Goal: Task Accomplishment & Management: Use online tool/utility

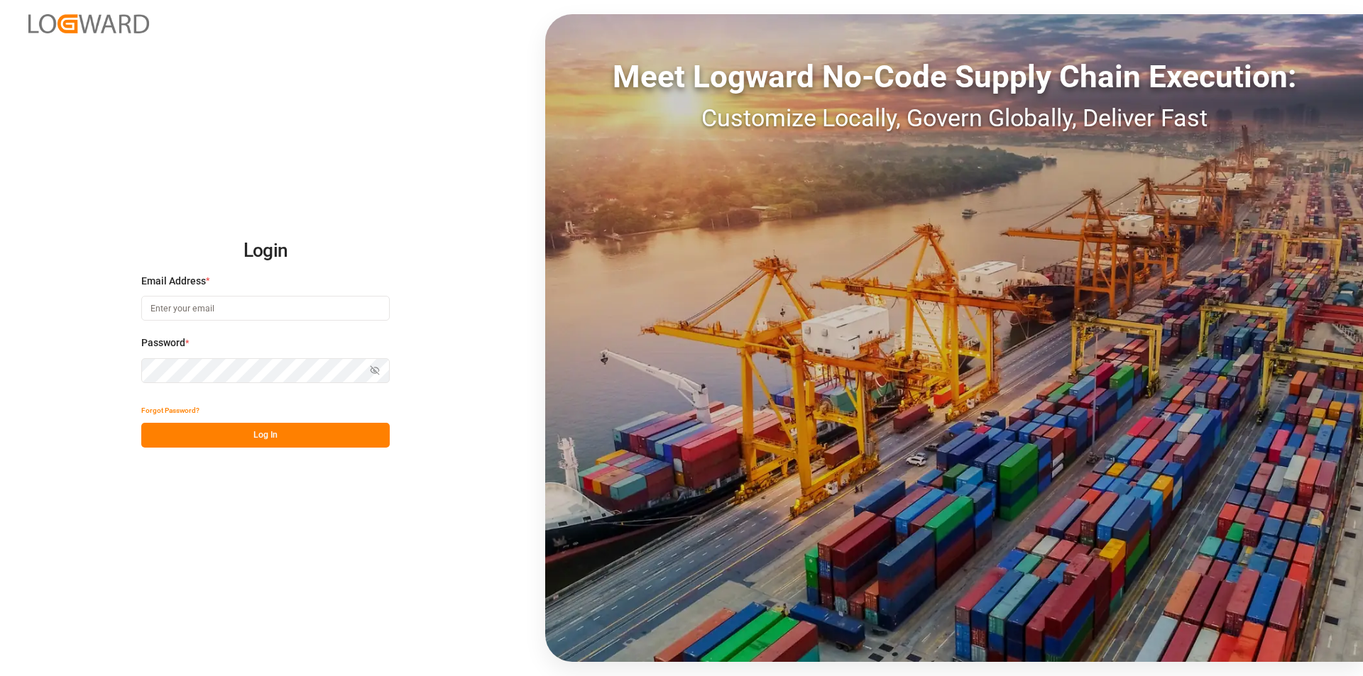
click at [224, 312] on input at bounding box center [265, 308] width 248 height 25
type input "m.thamm@mueller-chemikalien.de"
click at [265, 431] on button "Log In" at bounding box center [265, 435] width 248 height 25
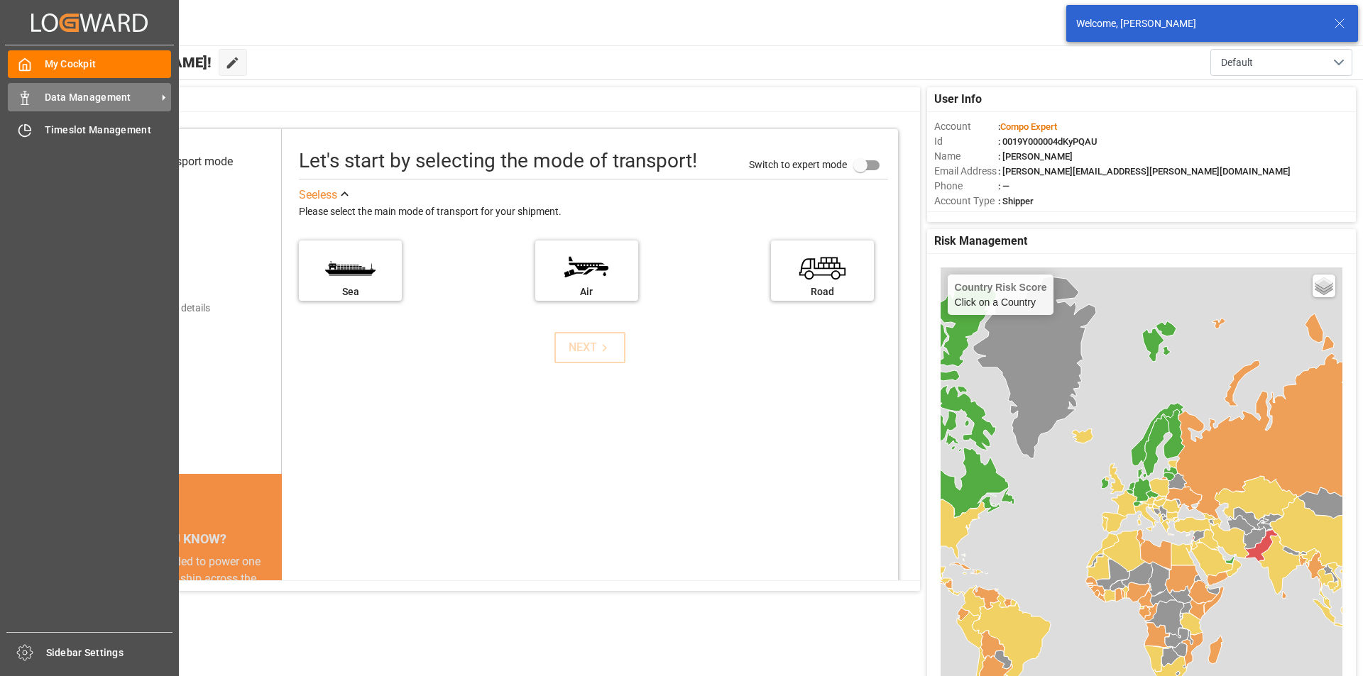
click at [150, 90] on span "Data Management" at bounding box center [101, 97] width 112 height 15
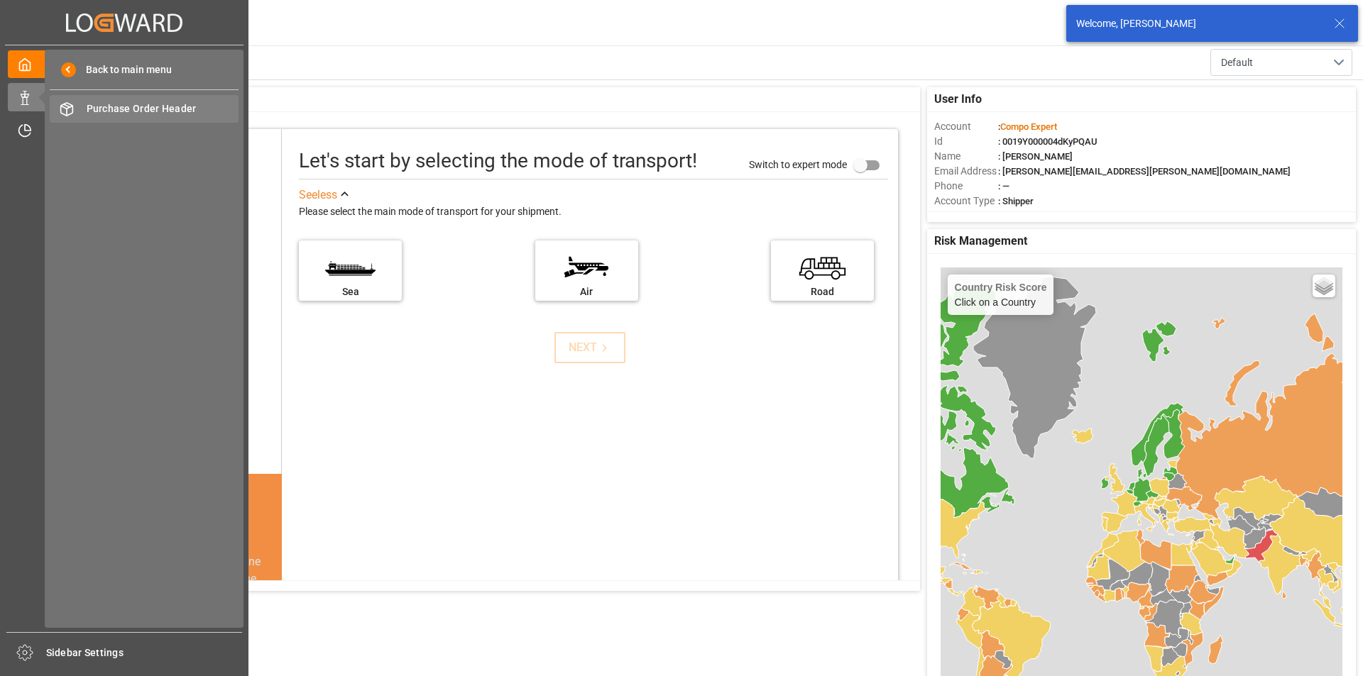
click at [165, 108] on span "Purchase Order Header" at bounding box center [163, 108] width 153 height 15
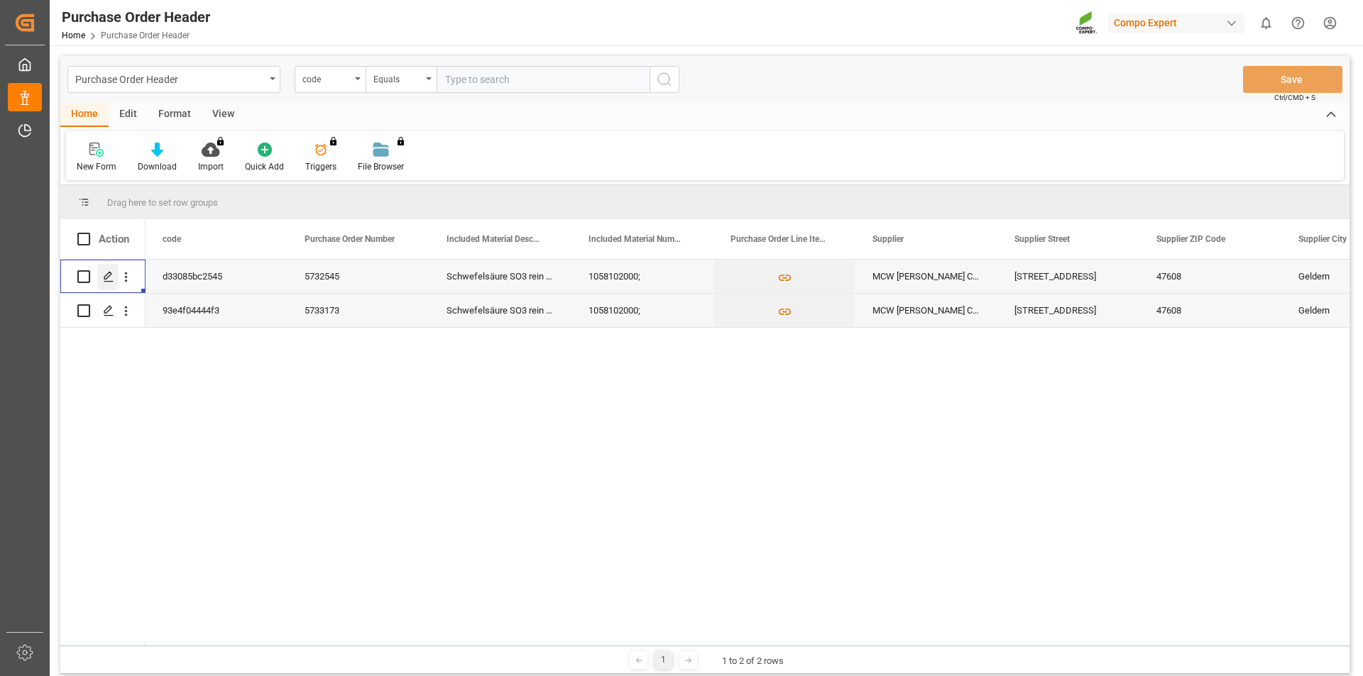
click at [108, 275] on icon "Press SPACE to select this row." at bounding box center [108, 276] width 11 height 11
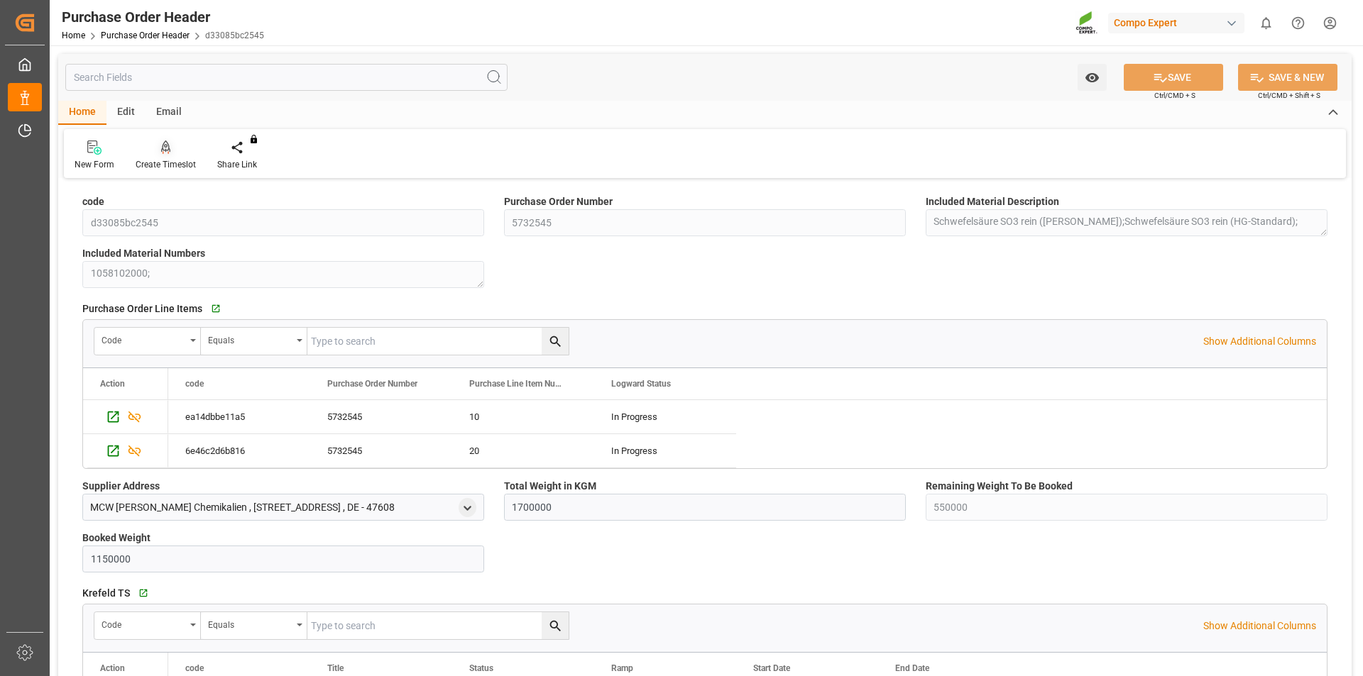
click at [165, 151] on icon at bounding box center [166, 147] width 10 height 12
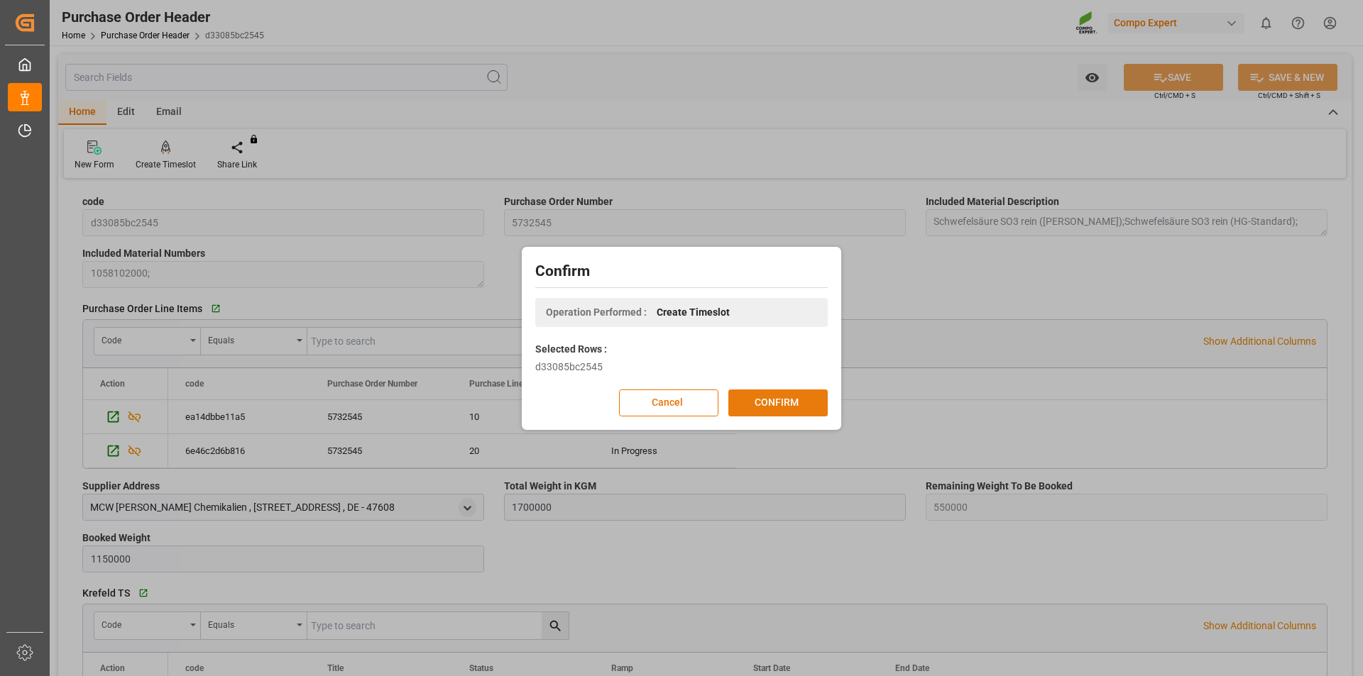
click at [760, 402] on button "CONFIRM" at bounding box center [777, 403] width 99 height 27
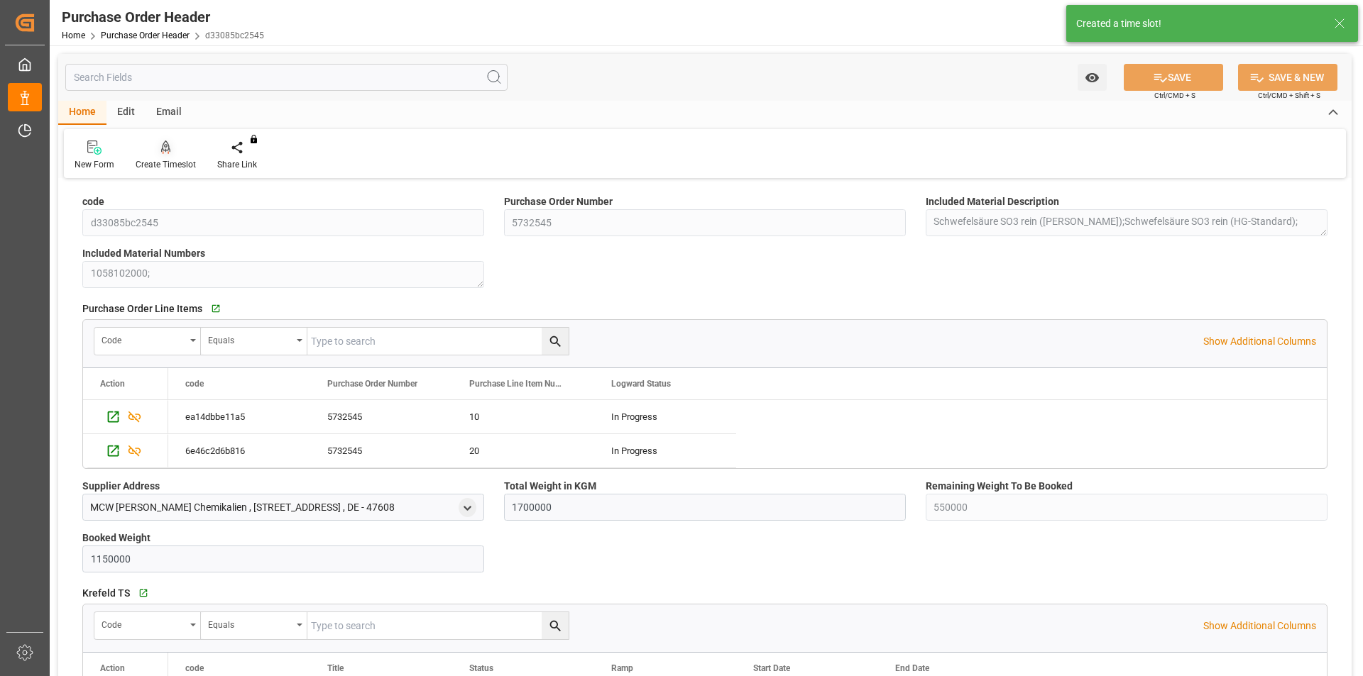
click at [163, 149] on icon at bounding box center [166, 148] width 10 height 14
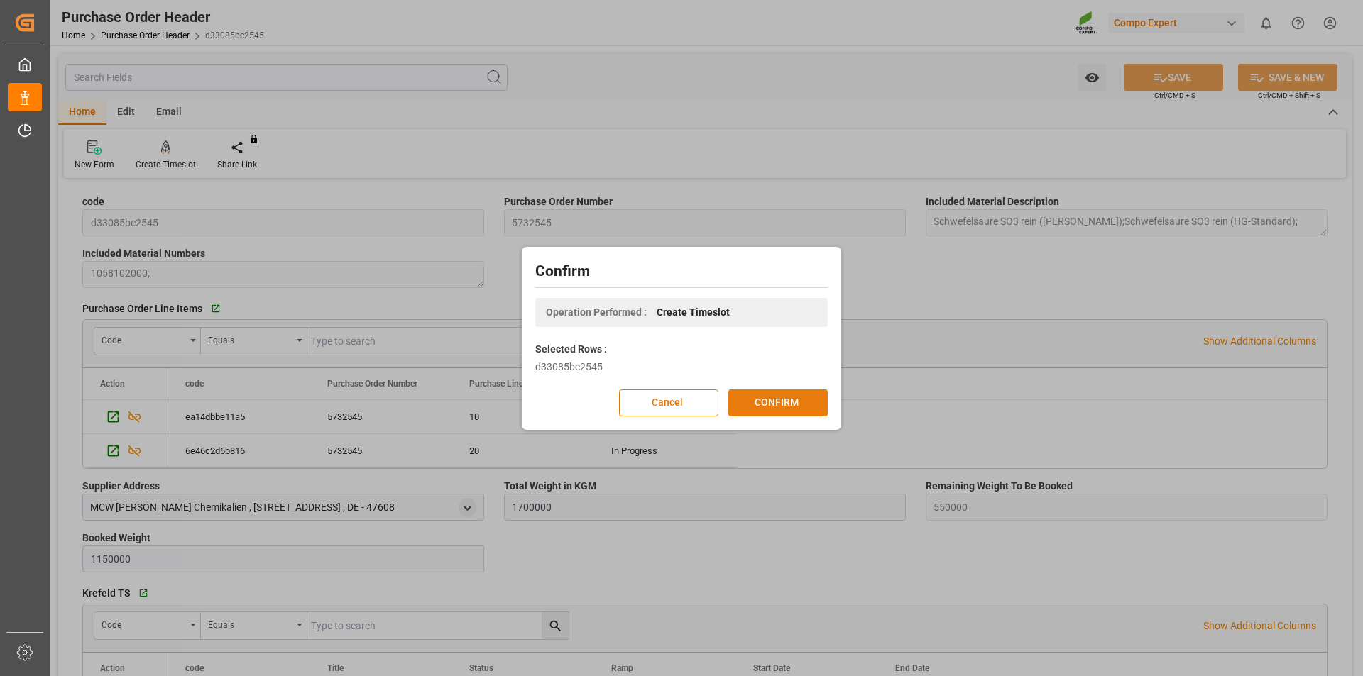
click at [764, 405] on button "CONFIRM" at bounding box center [777, 403] width 99 height 27
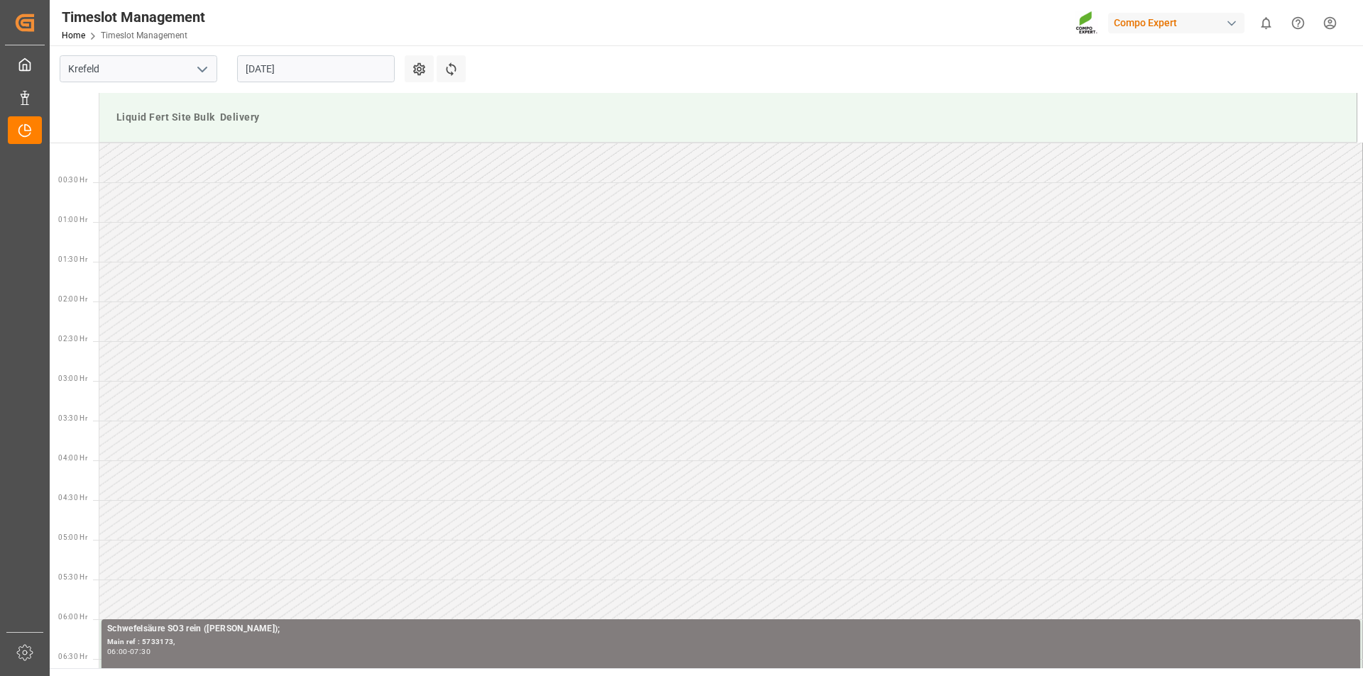
scroll to position [945, 0]
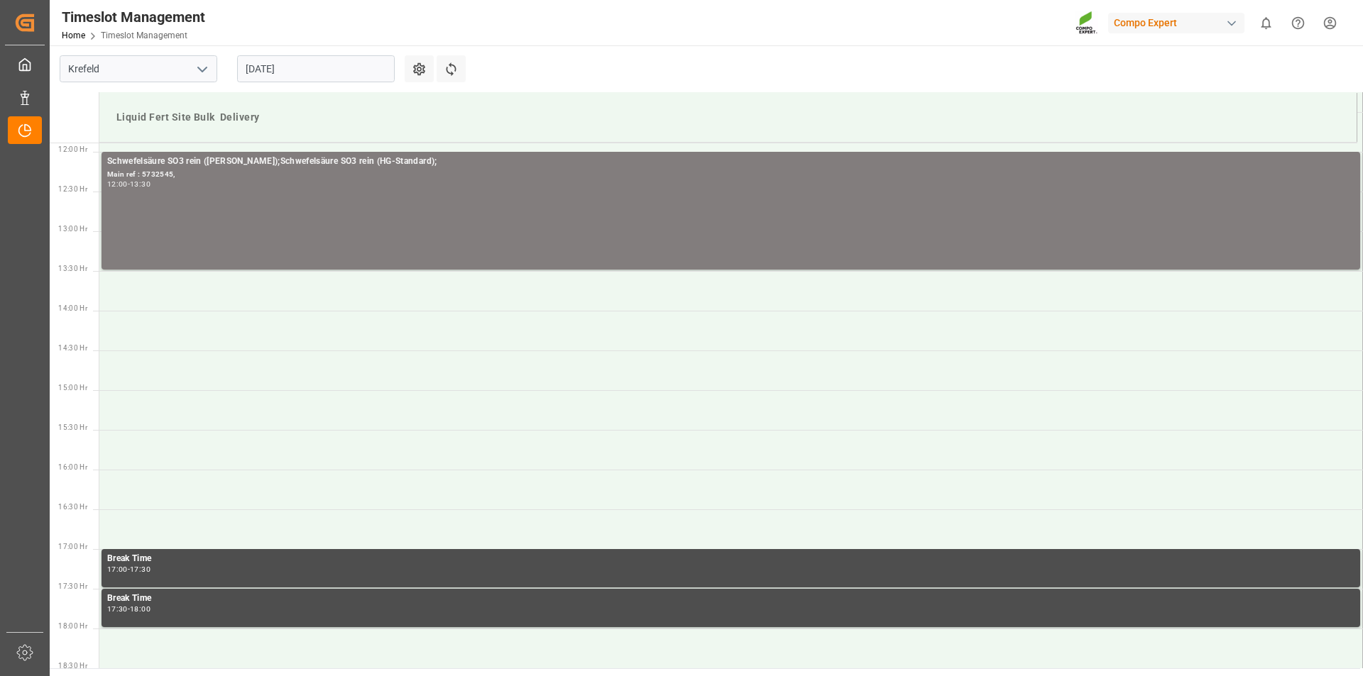
click at [259, 74] on input "27.08.2025" at bounding box center [316, 68] width 158 height 27
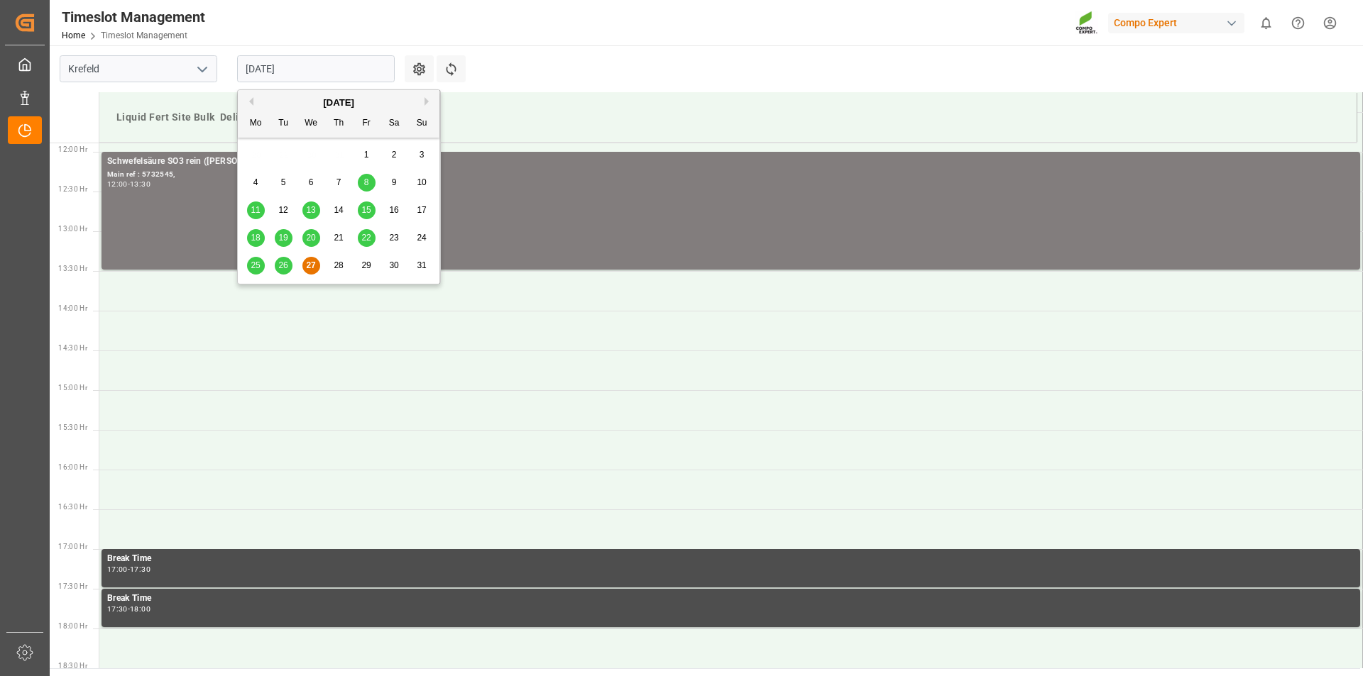
click at [335, 265] on span "28" at bounding box center [338, 265] width 9 height 10
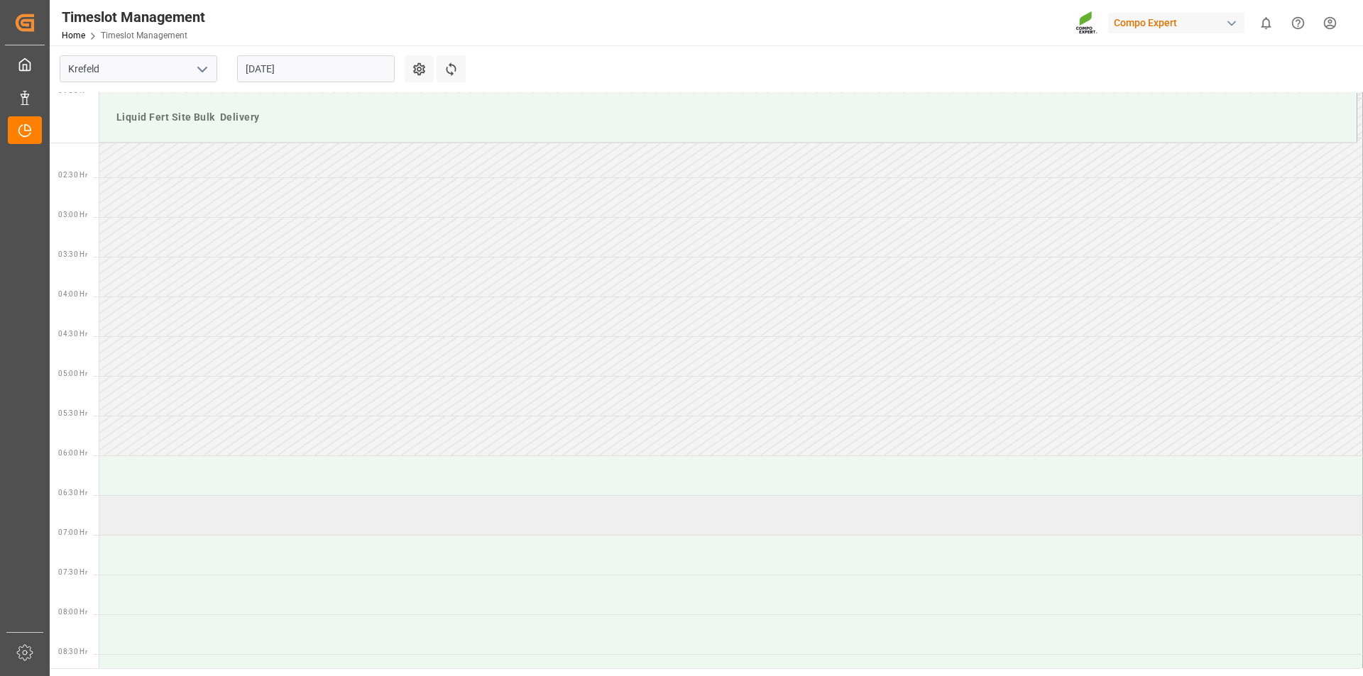
scroll to position [306, 0]
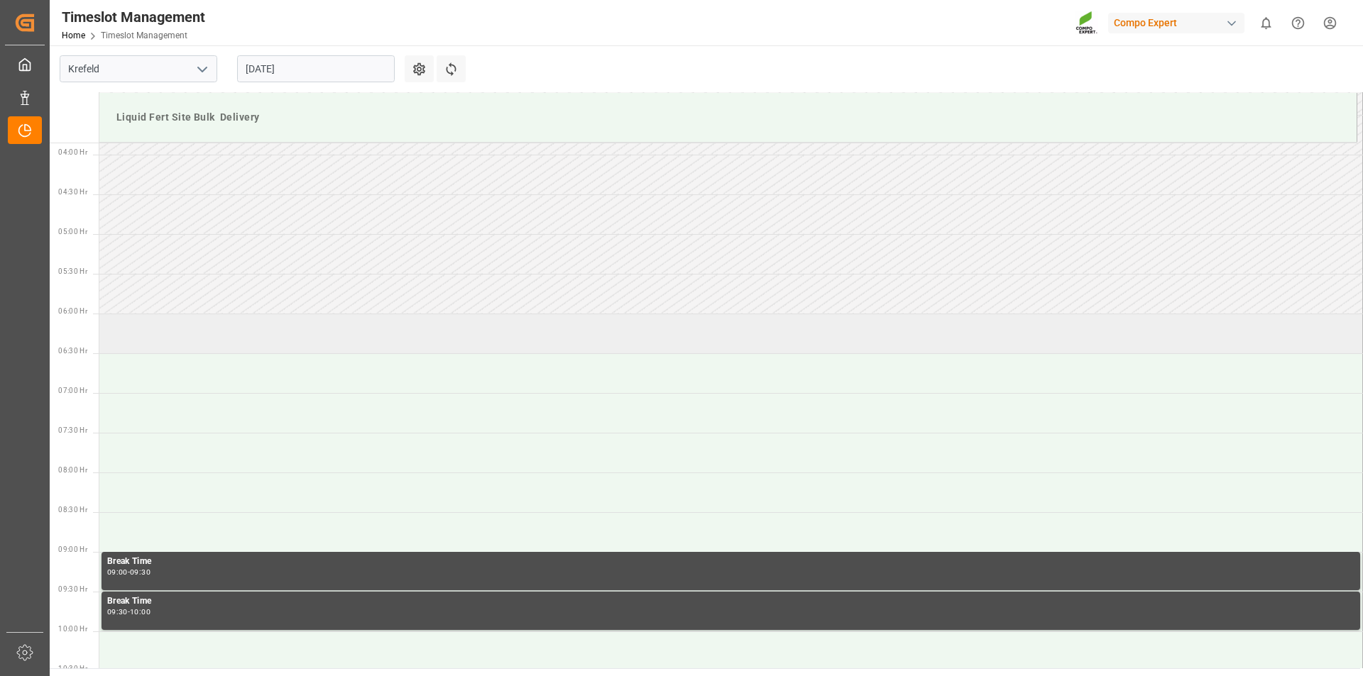
click at [169, 331] on td at bounding box center [730, 334] width 1263 height 40
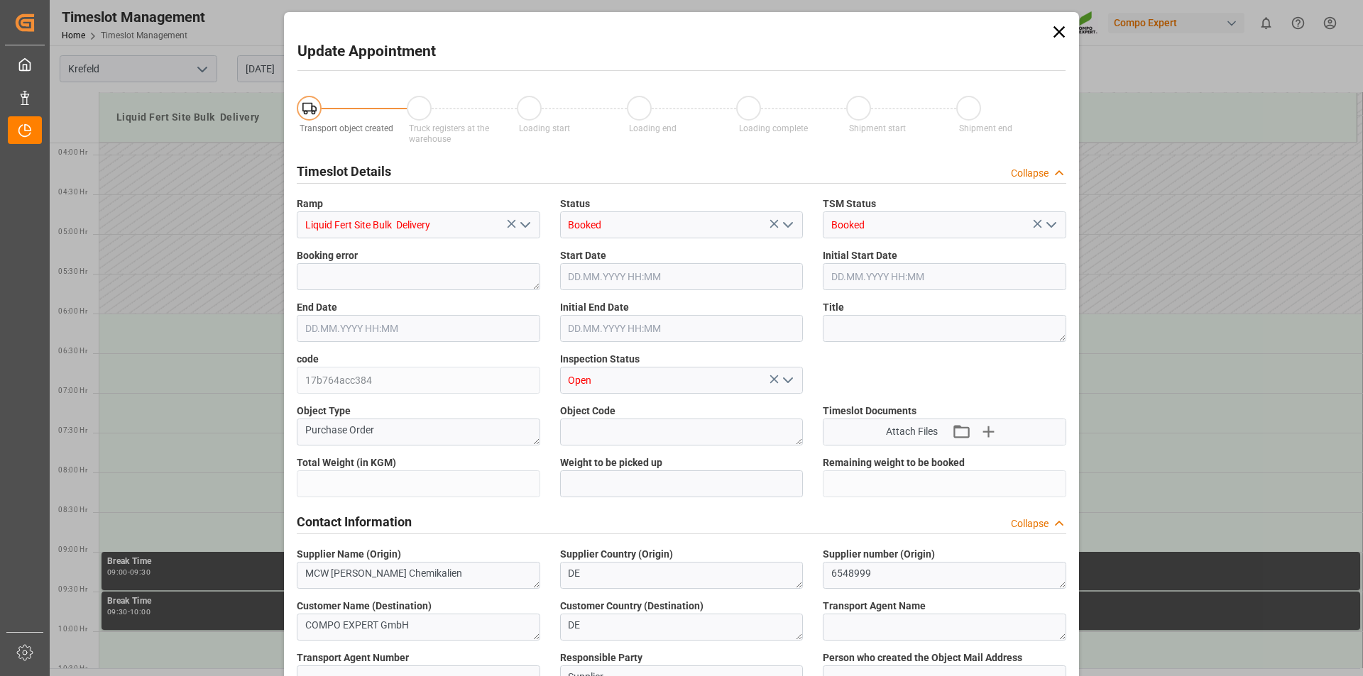
type input "1700000"
type input "550000"
type input "28.08.2025 06:00"
type input "28.08.2025 06:30"
type input "27.08.2025 11:30"
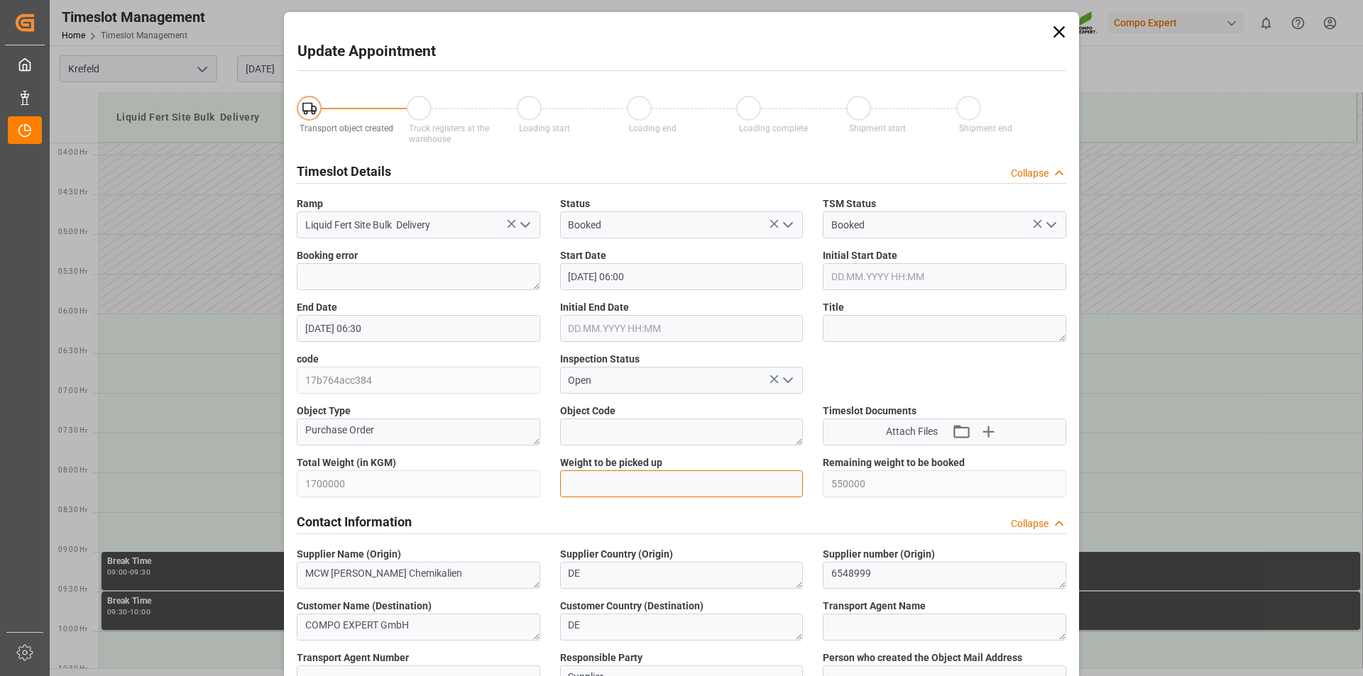
click at [594, 482] on input "text" at bounding box center [681, 484] width 243 height 27
type input "25000"
click at [884, 334] on textarea at bounding box center [944, 328] width 243 height 27
type textarea "162831 Tauschlag"
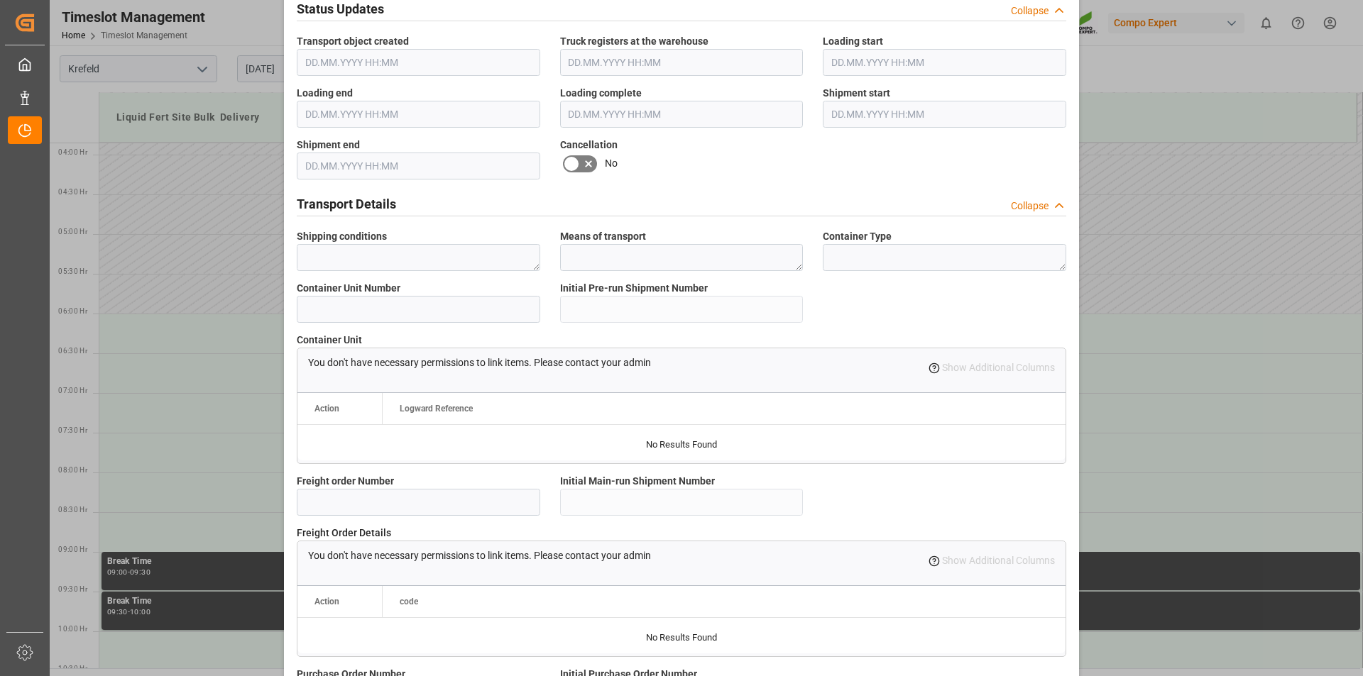
scroll to position [1193, 0]
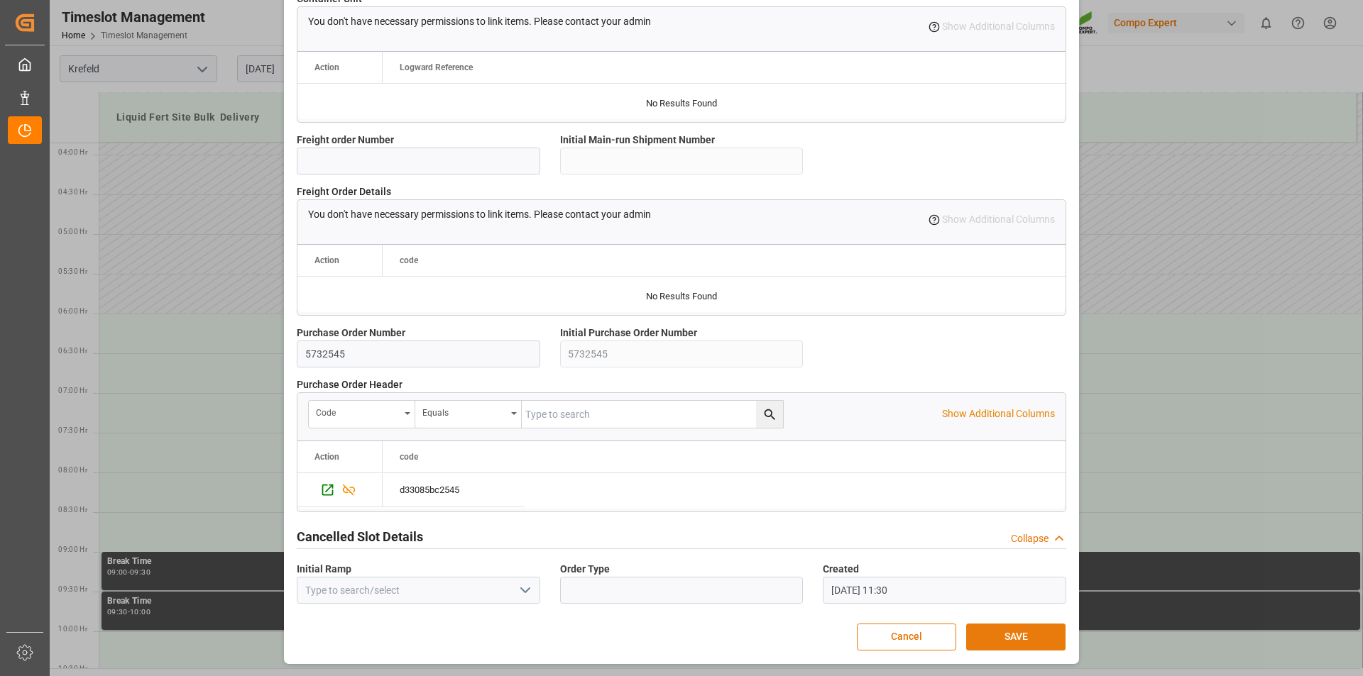
click at [1008, 644] on button "SAVE" at bounding box center [1015, 637] width 99 height 27
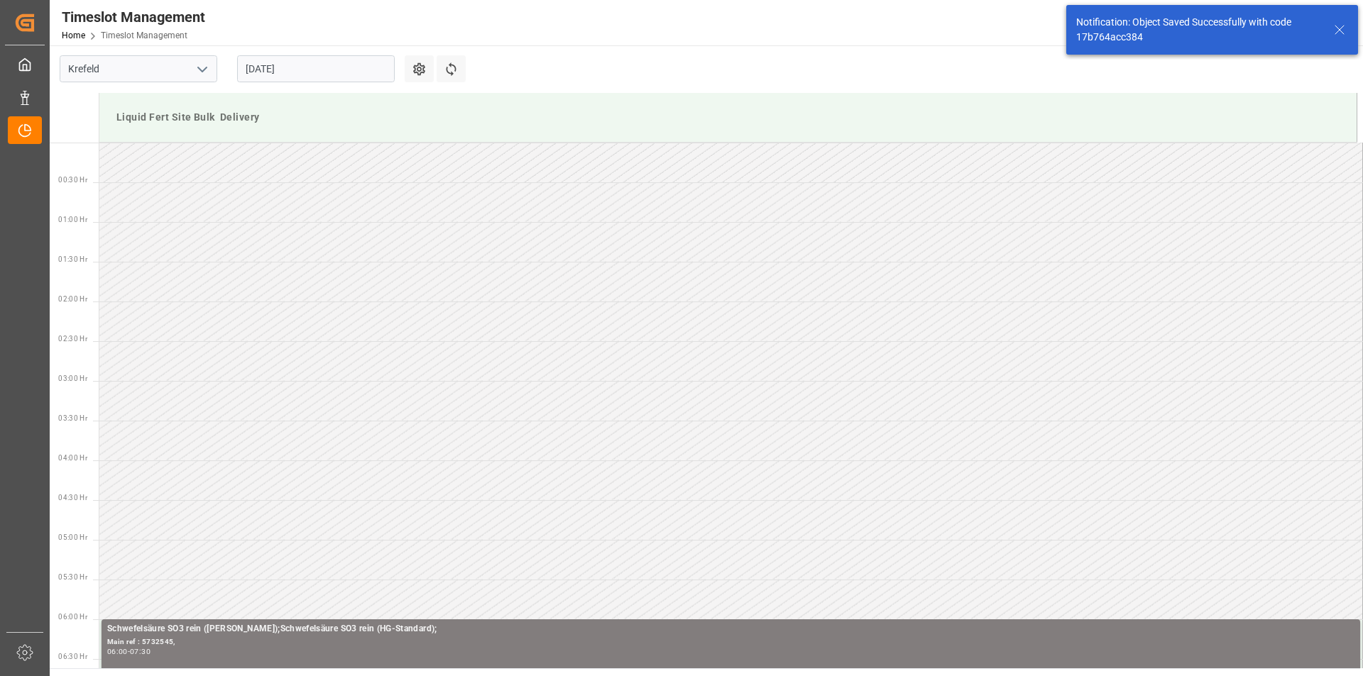
scroll to position [388, 0]
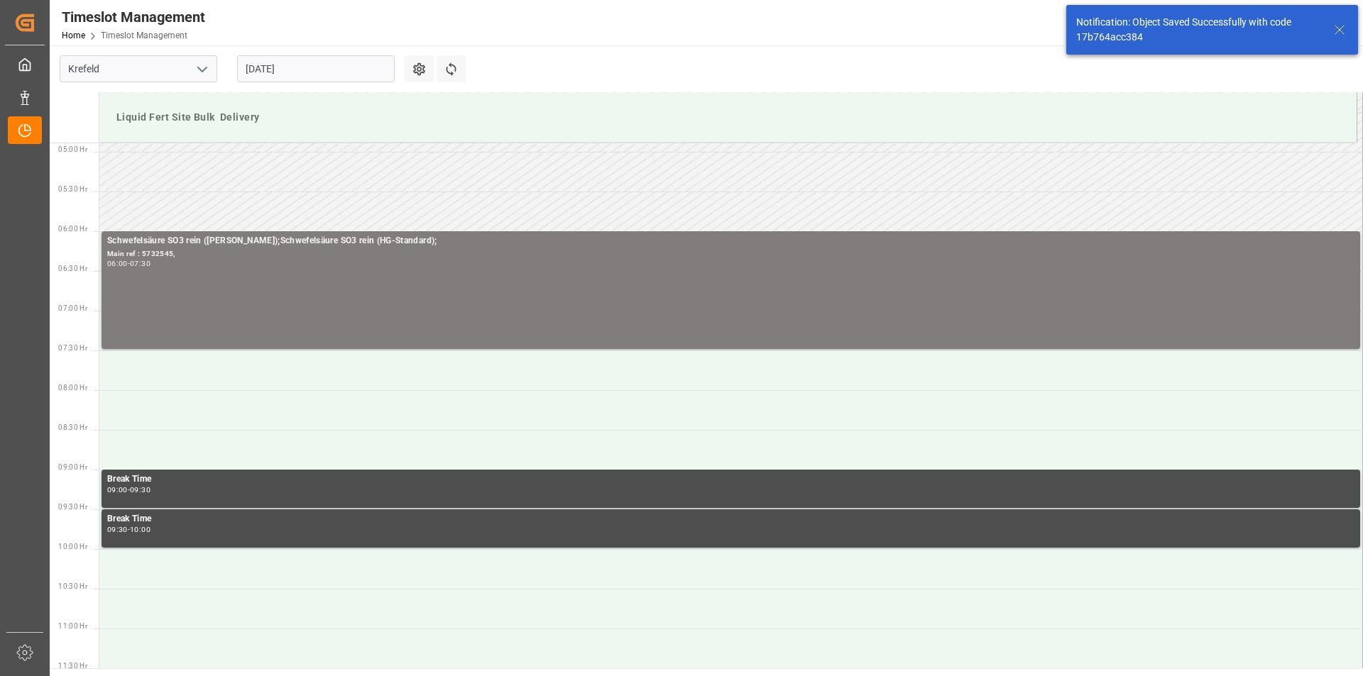
click at [1339, 29] on icon at bounding box center [1339, 29] width 17 height 17
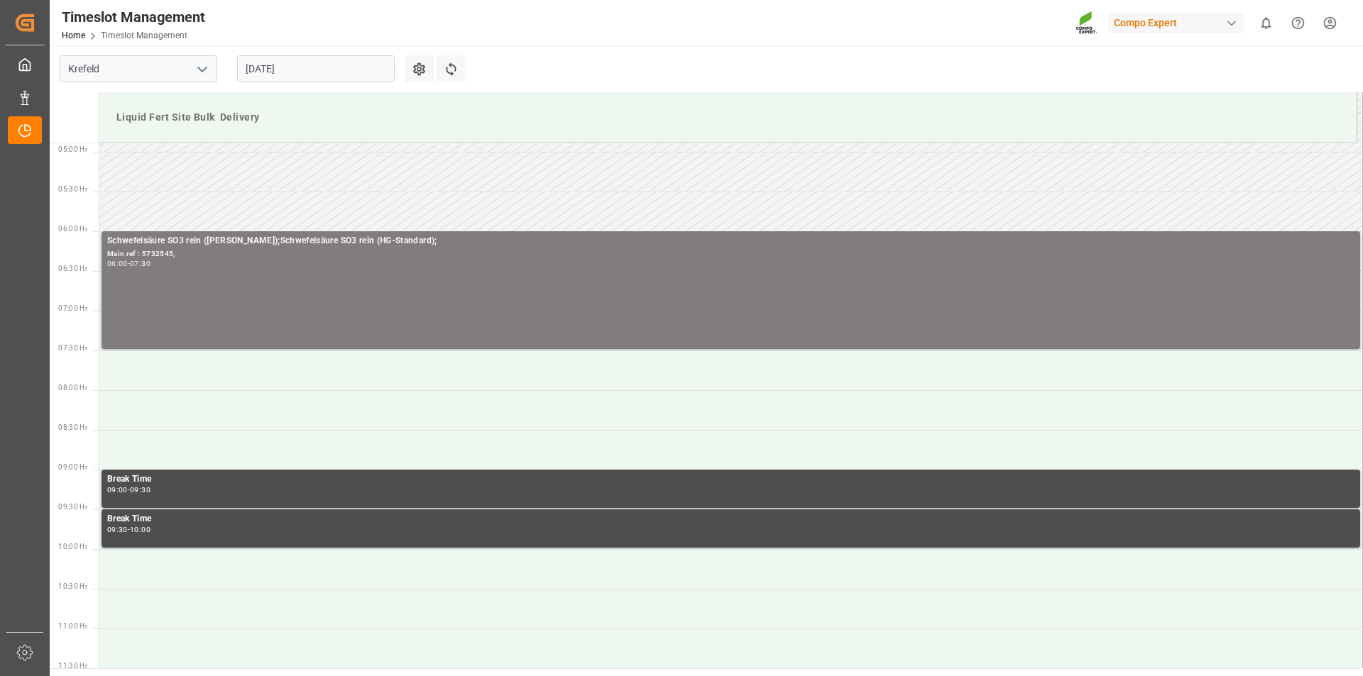
click at [1329, 20] on html "Created by potrace 1.15, written by Peter Selinger 2001-2017 Created by potrace…" at bounding box center [681, 338] width 1363 height 676
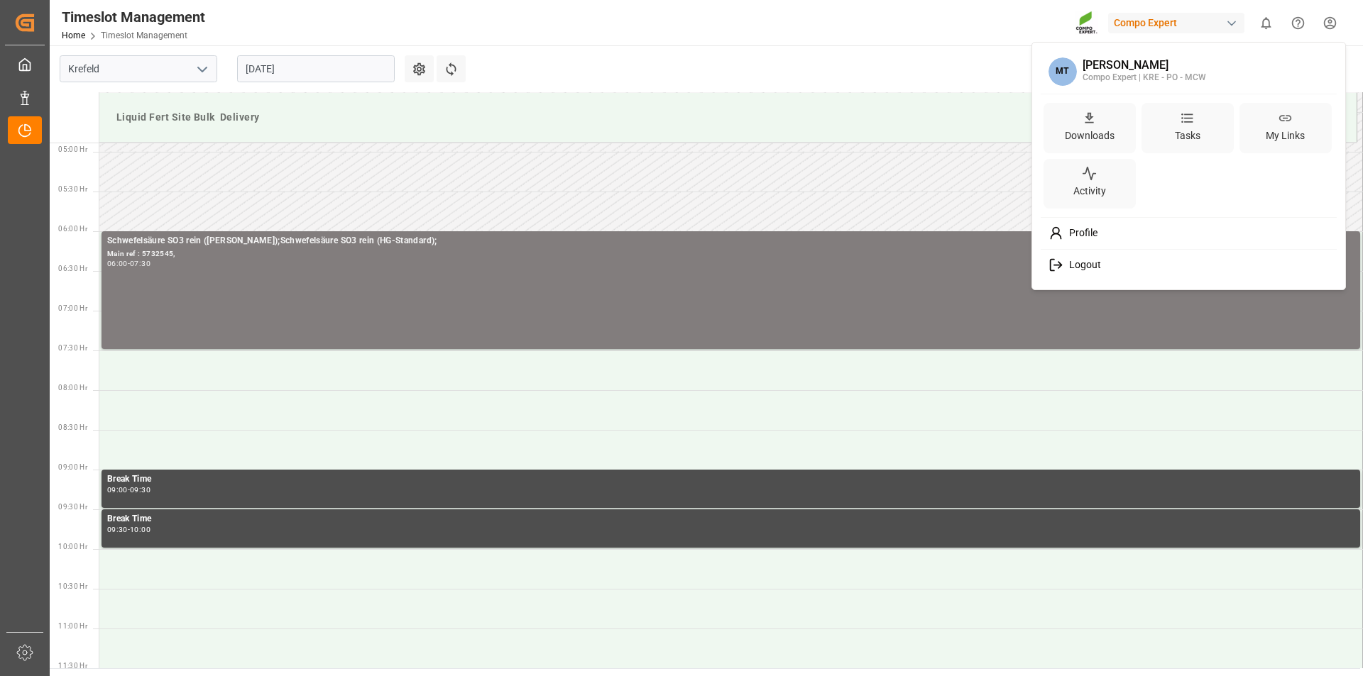
click at [1096, 261] on span "Logout" at bounding box center [1082, 265] width 38 height 13
